Goal: Transaction & Acquisition: Book appointment/travel/reservation

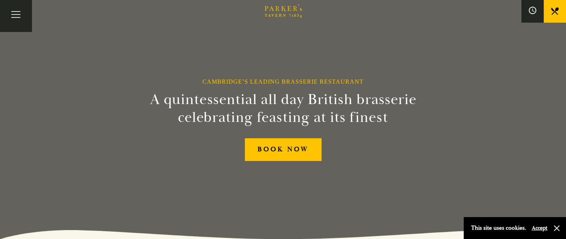
click at [0, 0] on link "Restaurant" at bounding box center [0, 0] width 0 height 0
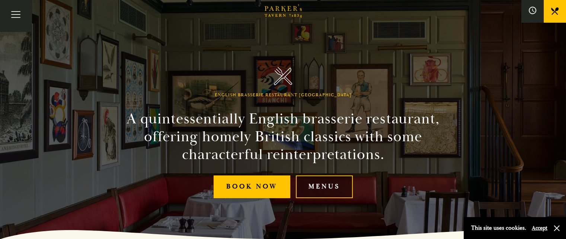
click at [316, 185] on link "Menus" at bounding box center [324, 187] width 57 height 23
click at [0, 0] on link "What’s On" at bounding box center [0, 0] width 0 height 0
click at [0, 0] on link "All That Jazz" at bounding box center [0, 0] width 0 height 0
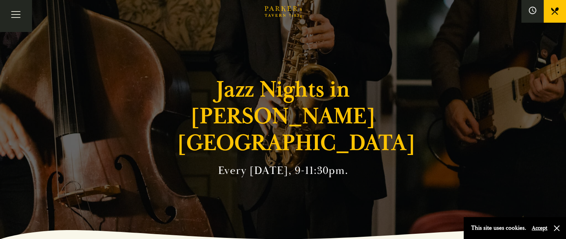
click at [0, 0] on link "Bar" at bounding box center [0, 0] width 0 height 0
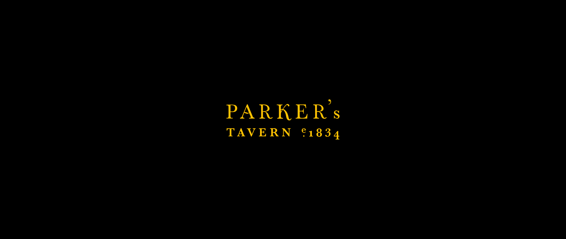
scroll to position [15, 0]
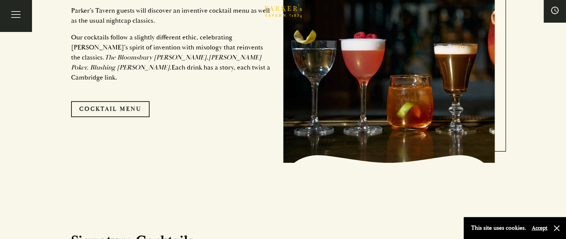
scroll to position [432, 0]
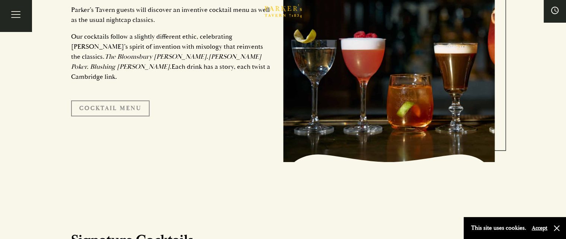
click at [115, 102] on link "Cocktail Menu" at bounding box center [110, 108] width 79 height 16
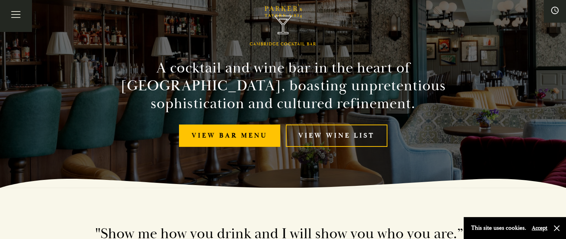
scroll to position [0, 0]
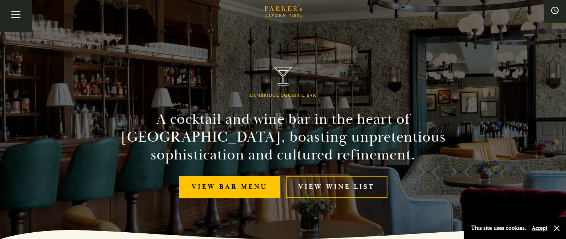
click at [0, 0] on link "Afternoon Tea" at bounding box center [0, 0] width 0 height 0
click at [323, 190] on link "View Wine List" at bounding box center [337, 187] width 102 height 23
click at [0, 0] on link "BOOK" at bounding box center [0, 0] width 0 height 0
